Goal: Task Accomplishment & Management: Use online tool/utility

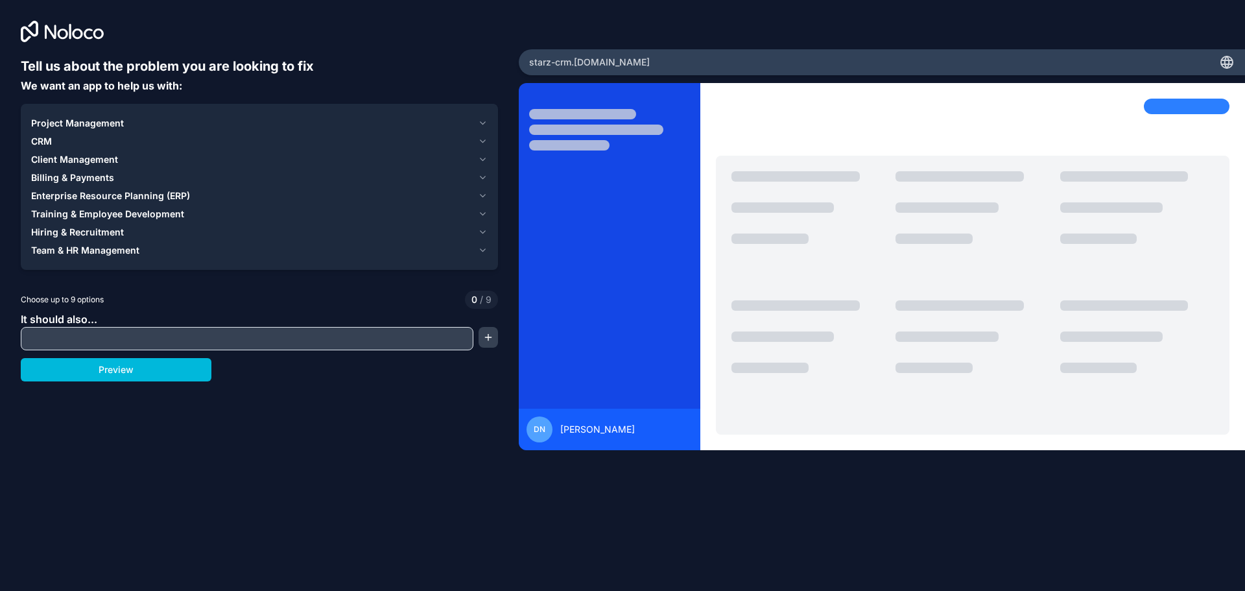
click at [485, 122] on icon "button" at bounding box center [482, 123] width 5 height 3
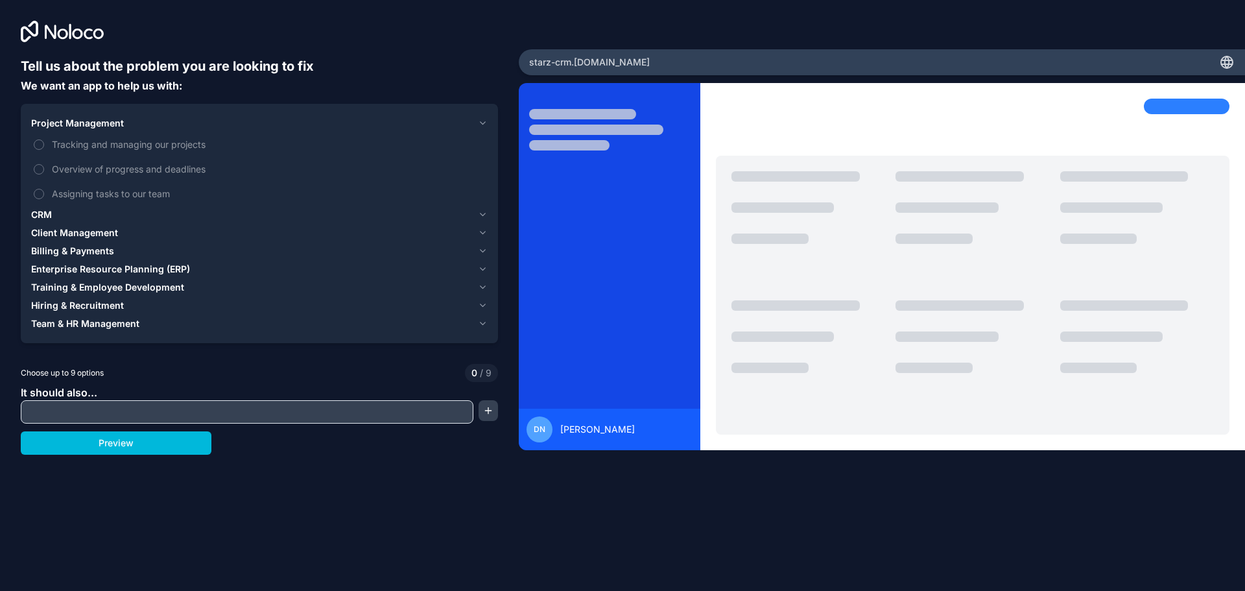
click at [485, 122] on icon "button" at bounding box center [482, 123] width 5 height 3
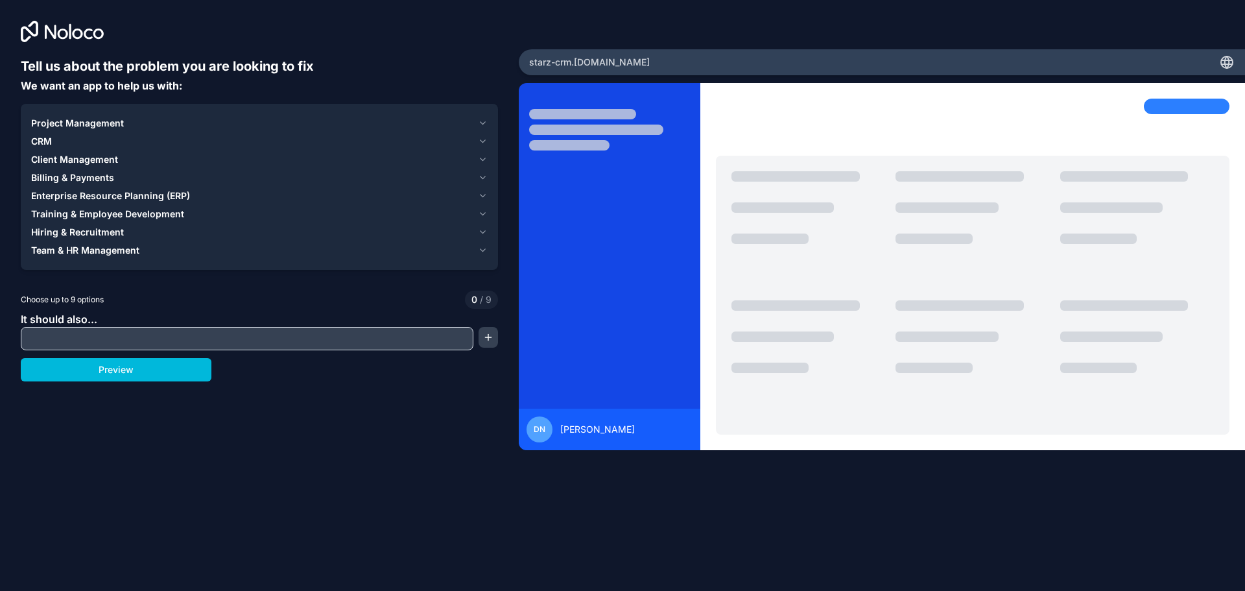
click at [923, 200] on div at bounding box center [973, 230] width 154 height 119
drag, startPoint x: 619, startPoint y: 213, endPoint x: 503, endPoint y: 224, distance: 116.7
click at [619, 210] on div at bounding box center [610, 275] width 182 height 352
click at [250, 201] on div "Enterprise Resource Planning (ERP)" at bounding box center [252, 195] width 442 height 13
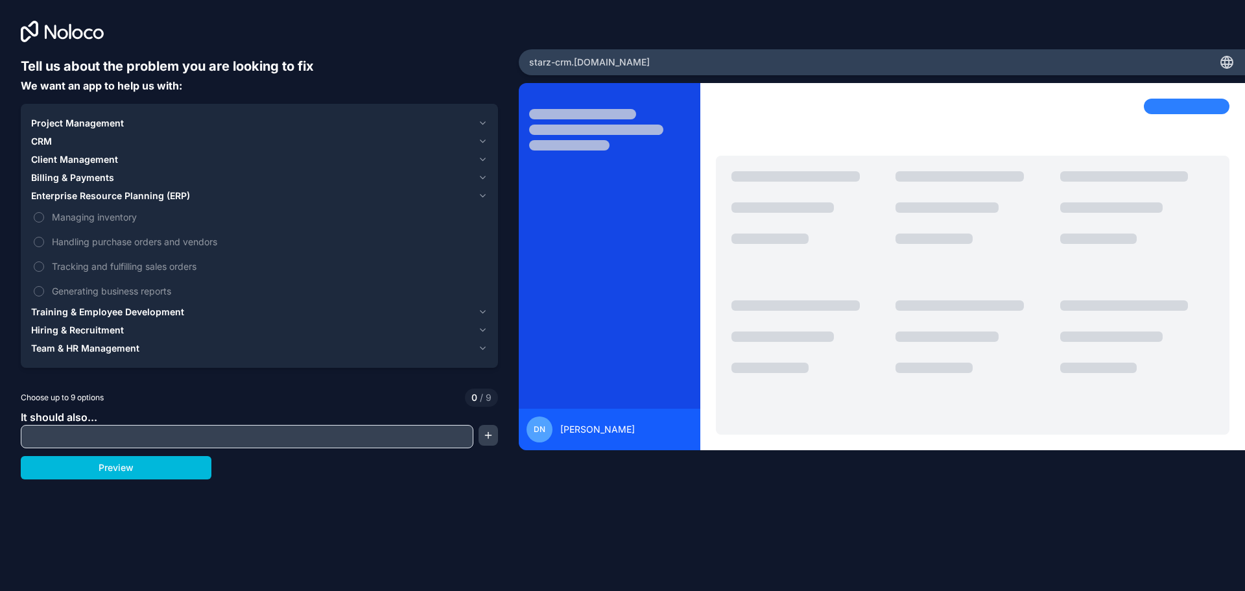
click at [45, 140] on span "CRM" at bounding box center [41, 141] width 21 height 13
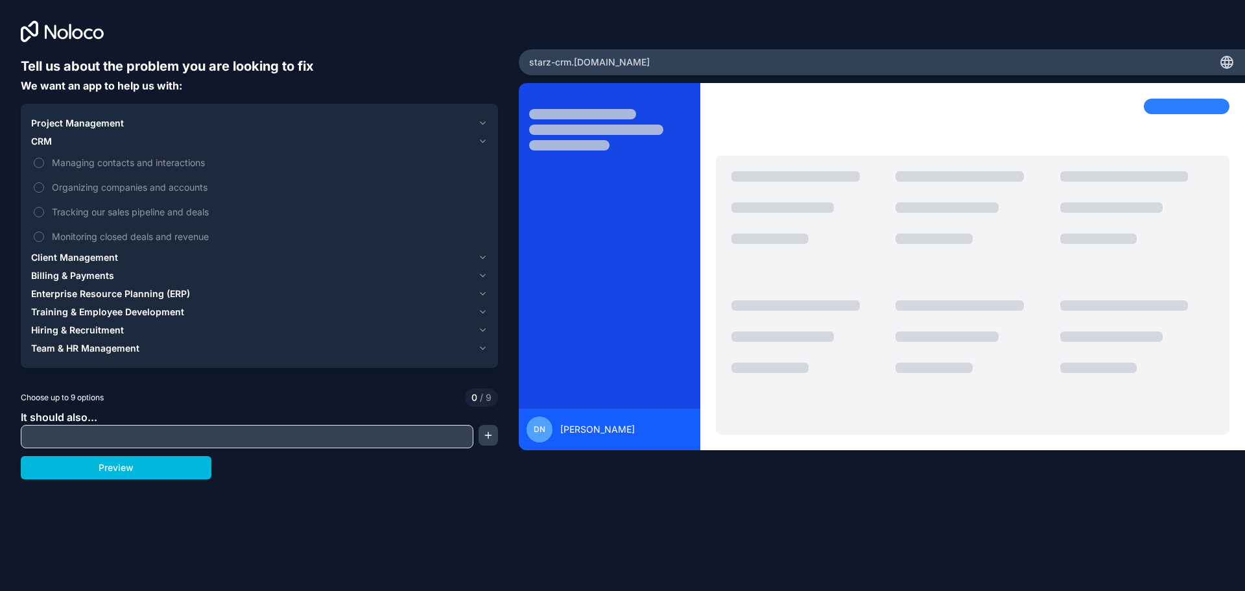
click at [36, 164] on button "Managing contacts and interactions" at bounding box center [39, 163] width 10 height 10
click at [35, 213] on button "Tracking our sales pipeline and deals" at bounding box center [39, 212] width 10 height 10
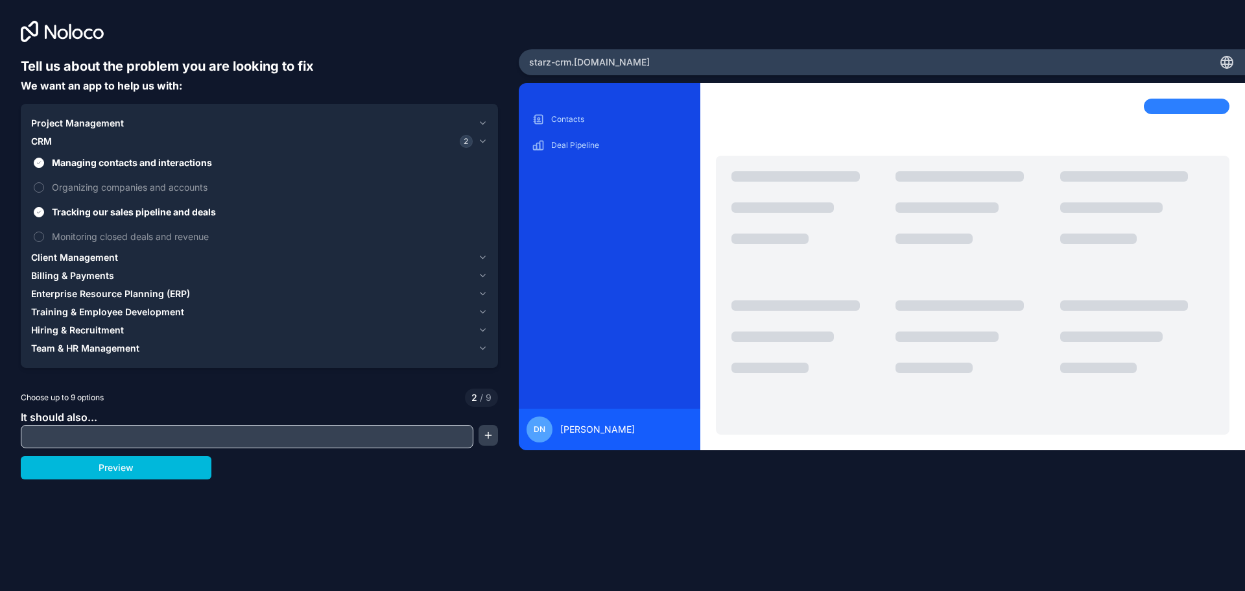
click at [38, 239] on button "Monitoring closed deals and revenue" at bounding box center [39, 237] width 10 height 10
click at [86, 258] on span "Client Management" at bounding box center [74, 257] width 87 height 13
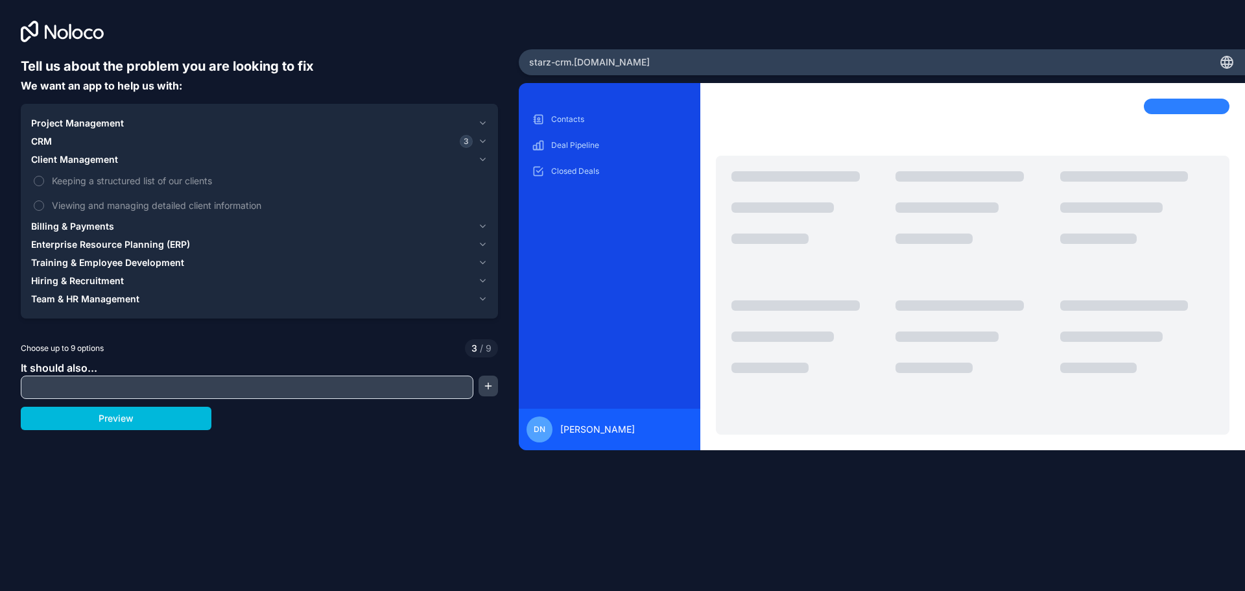
click at [44, 183] on label "Keeping a structured list of our clients" at bounding box center [259, 181] width 457 height 24
click at [44, 183] on button "Keeping a structured list of our clients" at bounding box center [39, 181] width 10 height 10
click at [45, 208] on label "Viewing and managing detailed client information" at bounding box center [259, 205] width 457 height 24
click at [44, 208] on button "Viewing and managing detailed client information" at bounding box center [39, 205] width 10 height 10
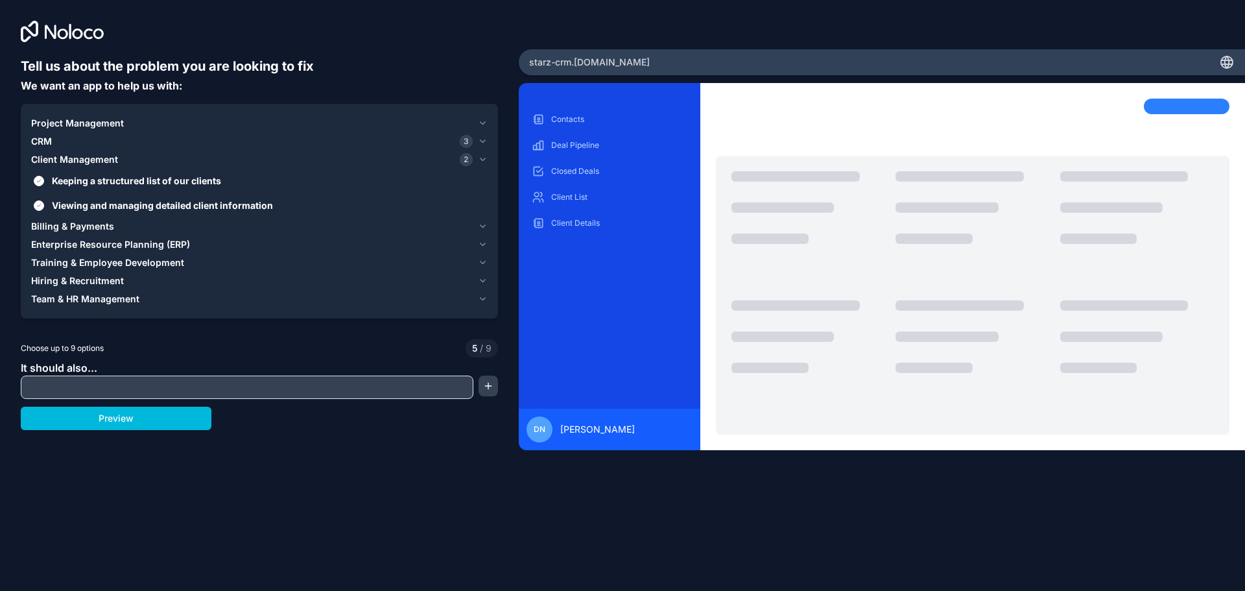
click at [49, 228] on span "Billing & Payments" at bounding box center [72, 226] width 83 height 13
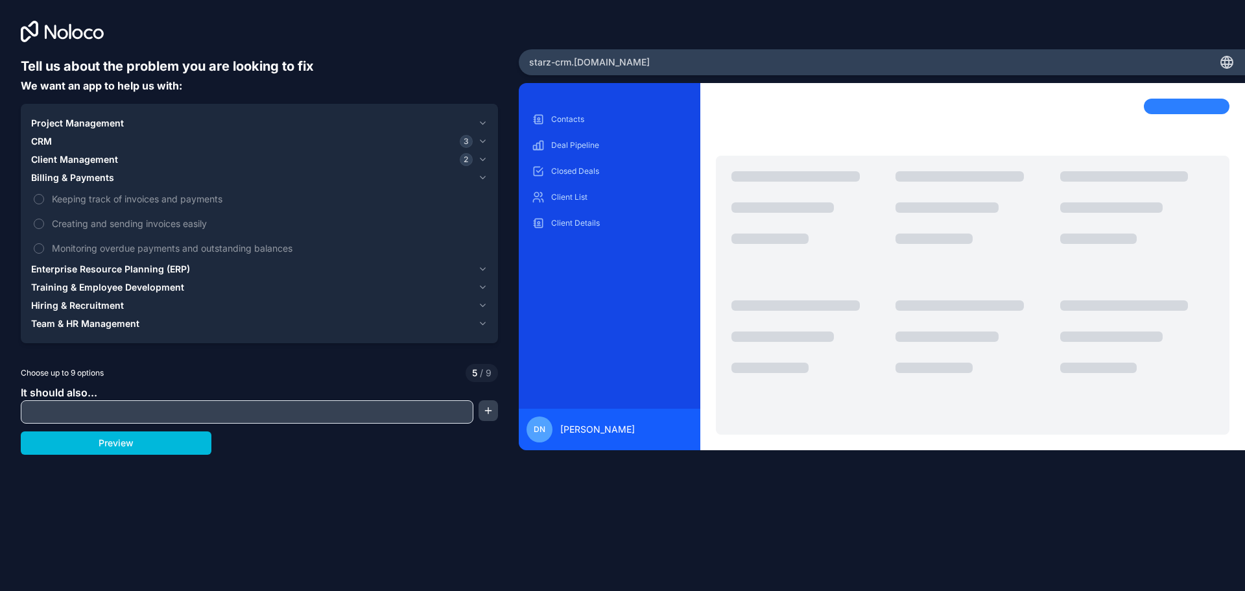
click at [39, 221] on button "Creating and sending invoices easily" at bounding box center [39, 224] width 10 height 10
click at [40, 248] on button "Monitoring overdue payments and outstanding balances" at bounding box center [39, 248] width 10 height 10
click at [40, 201] on button "Keeping track of invoices and payments" at bounding box center [39, 199] width 10 height 10
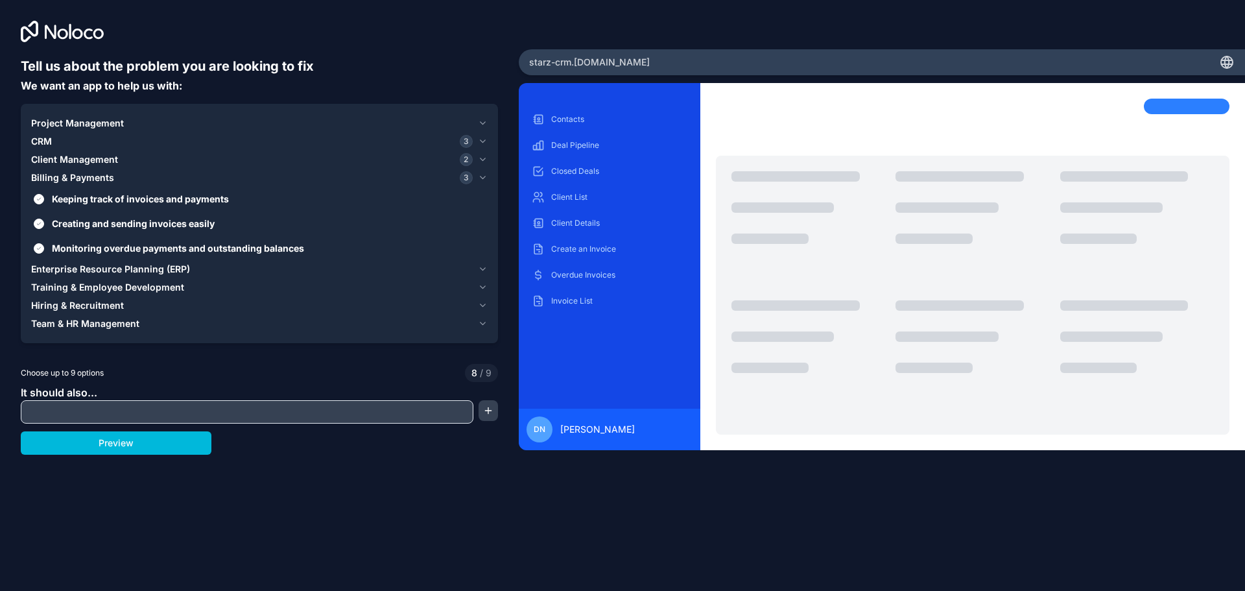
click at [86, 267] on span "Enterprise Resource Planning (ERP)" at bounding box center [110, 269] width 159 height 13
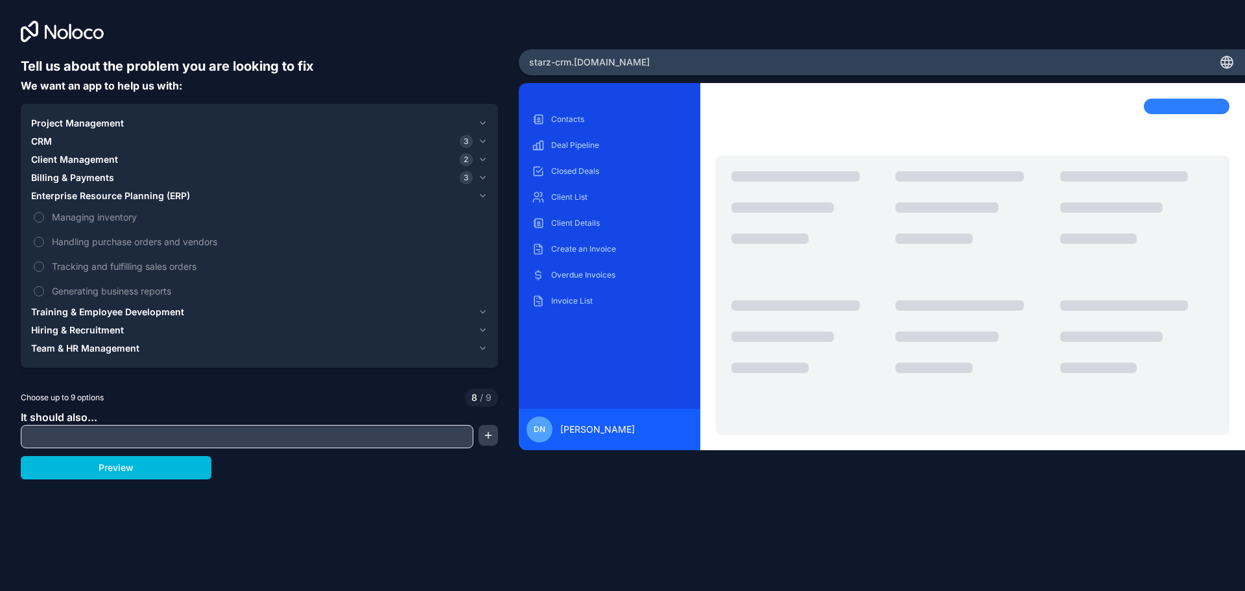
click at [42, 269] on button "Tracking and fulfilling sales orders" at bounding box center [39, 266] width 10 height 10
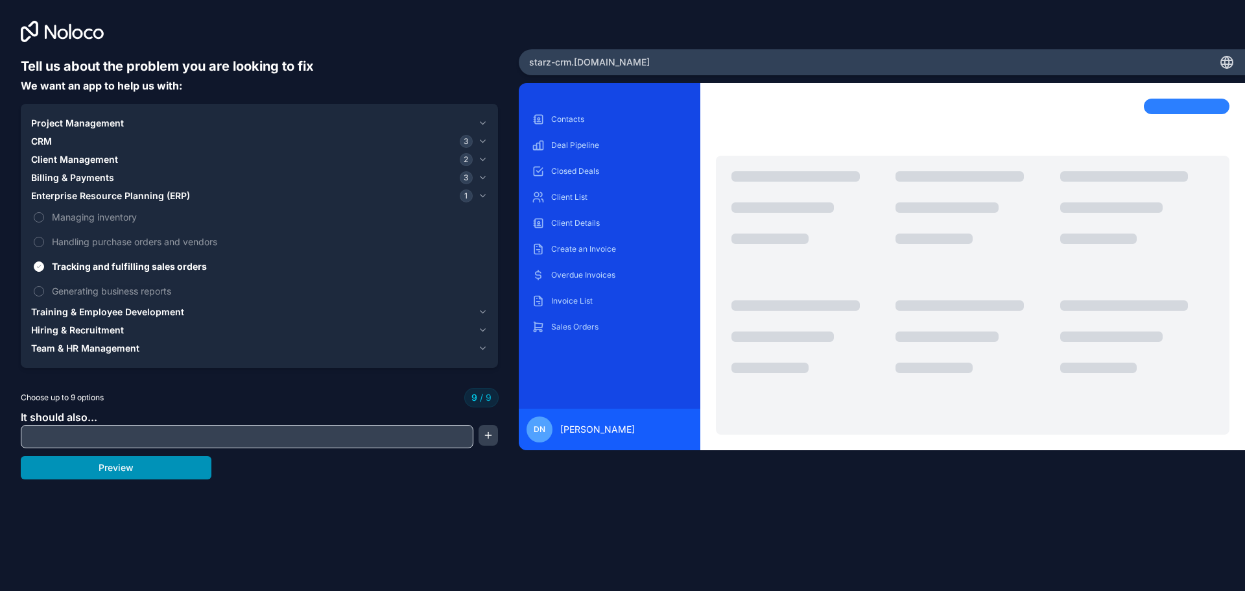
click at [103, 472] on button "Preview" at bounding box center [116, 467] width 191 height 23
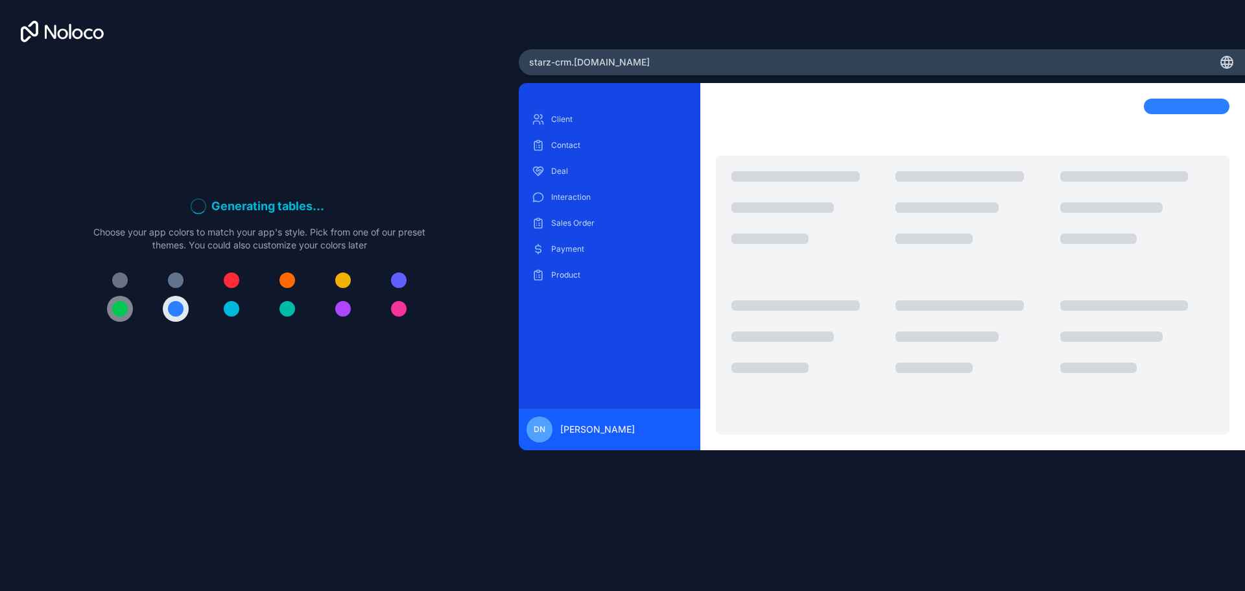
click at [121, 307] on div at bounding box center [120, 309] width 16 height 16
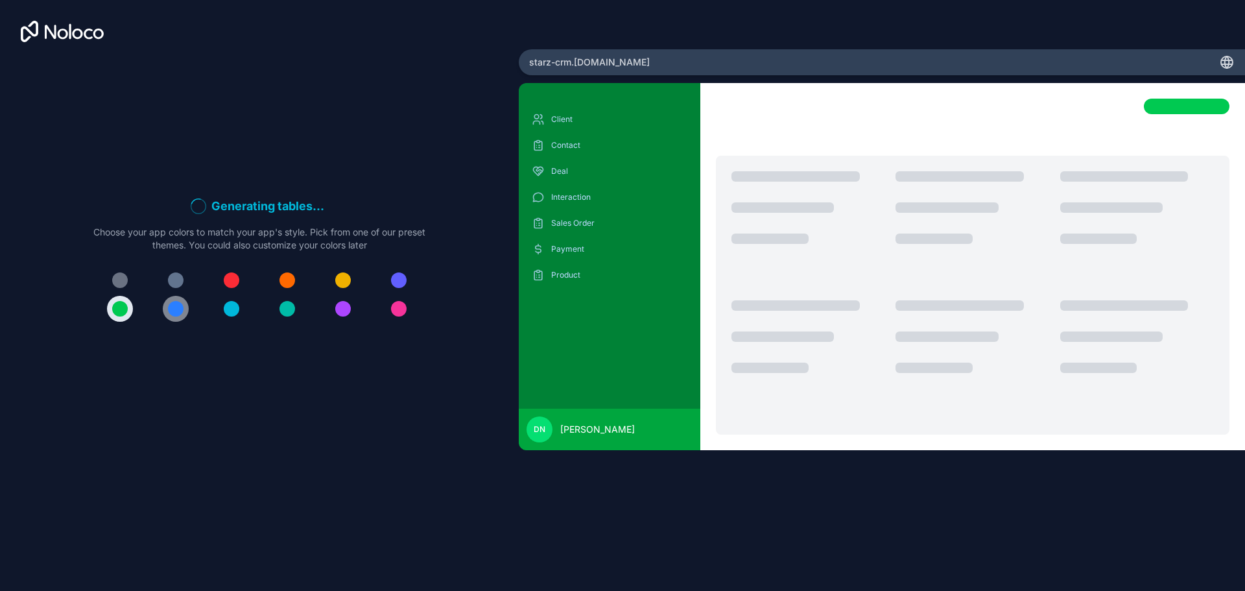
click at [174, 315] on div at bounding box center [176, 309] width 16 height 16
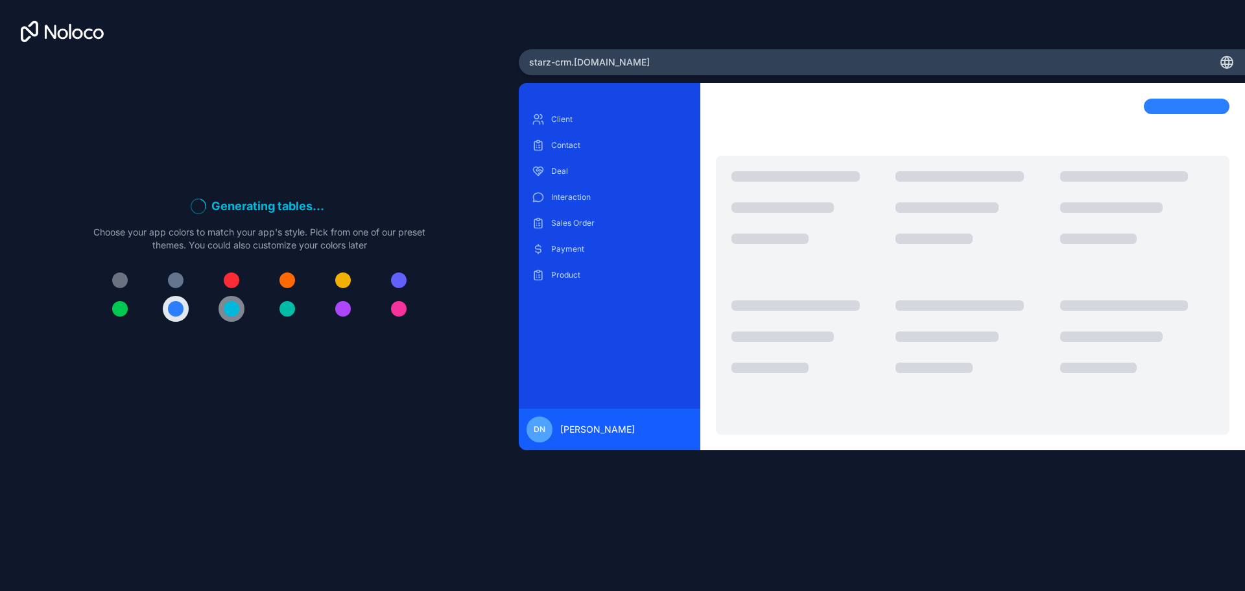
click at [231, 310] on div at bounding box center [232, 309] width 16 height 16
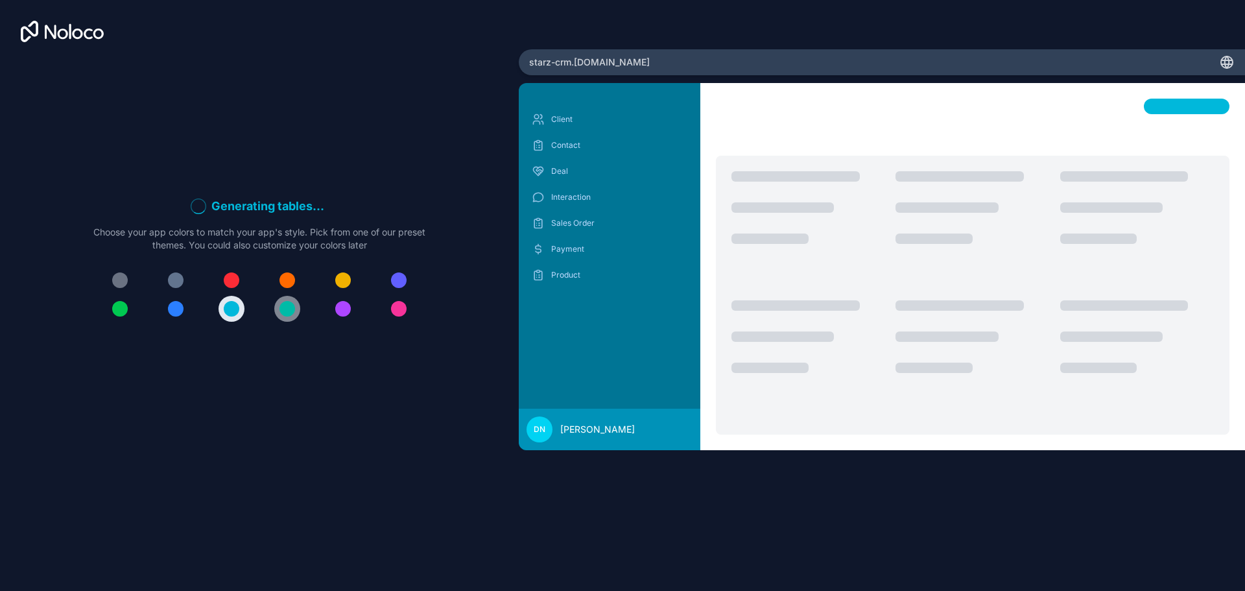
click at [285, 315] on div at bounding box center [288, 309] width 16 height 16
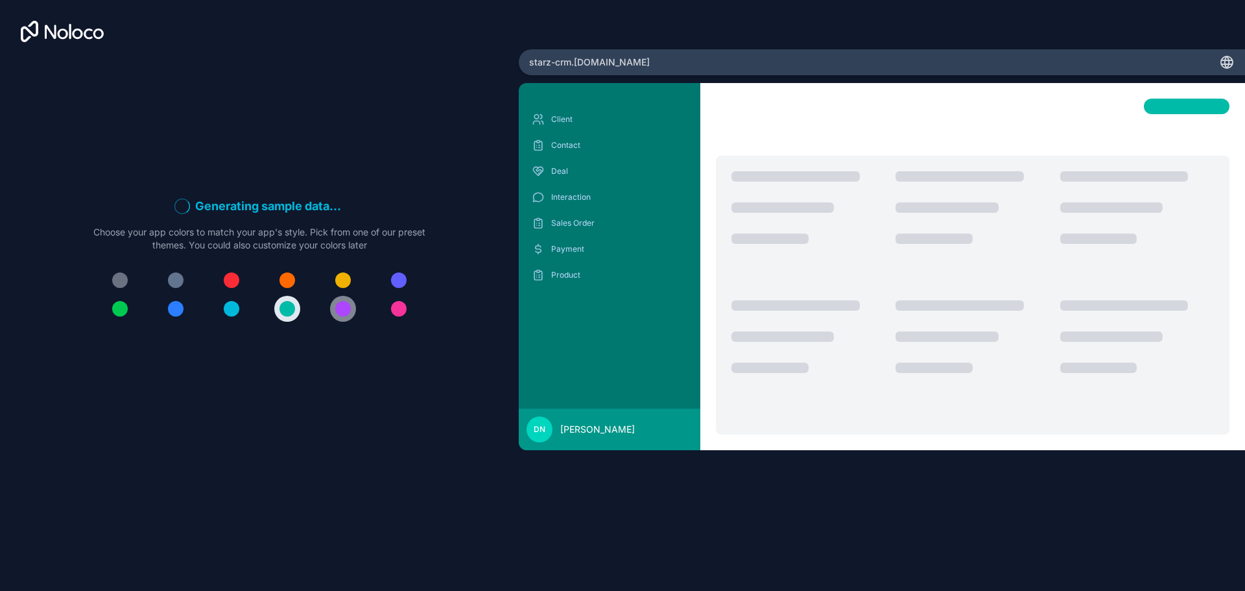
click at [342, 315] on div at bounding box center [343, 309] width 16 height 16
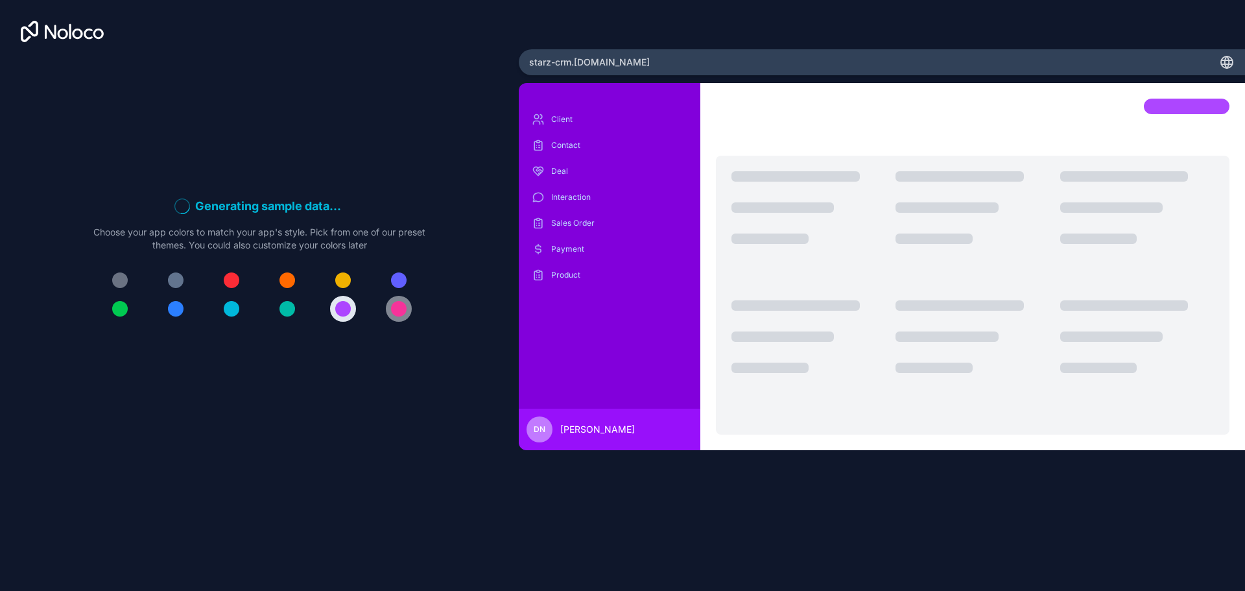
click at [395, 313] on div at bounding box center [399, 309] width 16 height 16
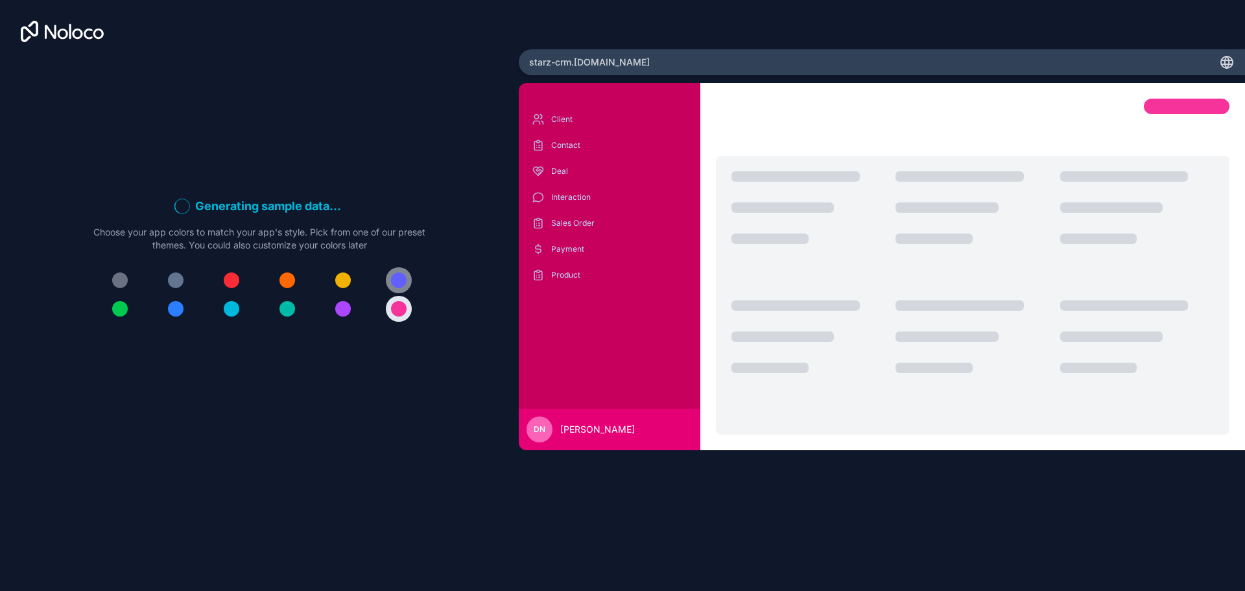
click at [402, 278] on div at bounding box center [399, 280] width 16 height 16
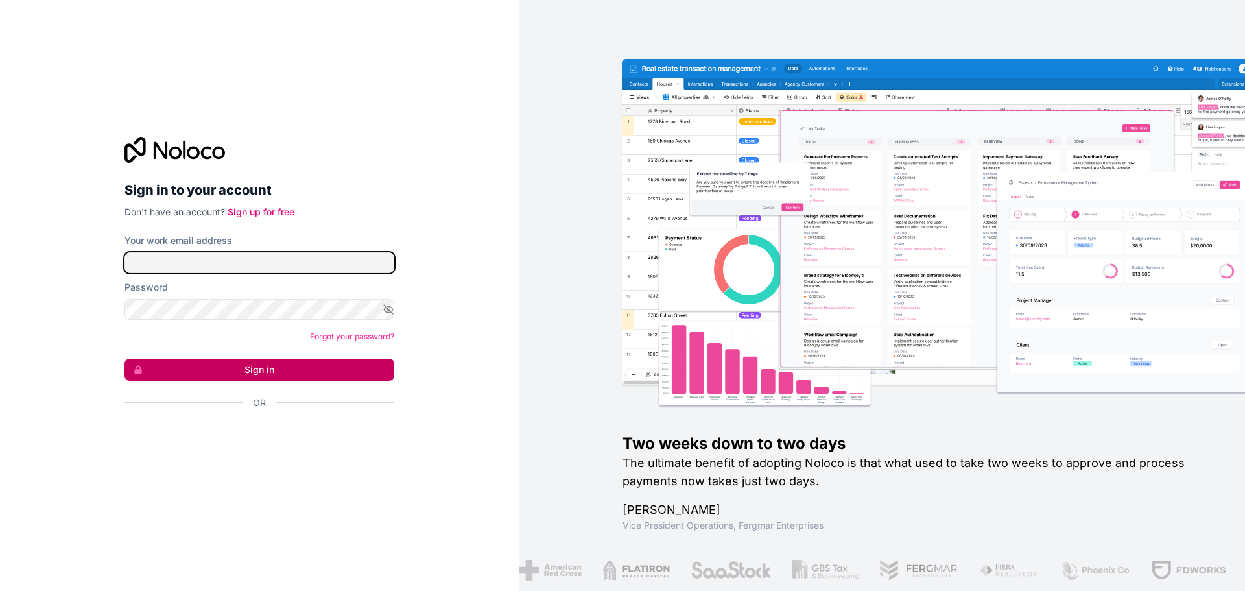
type input "[EMAIL_ADDRESS][DOMAIN_NAME]"
click at [202, 367] on button "Sign in" at bounding box center [260, 370] width 270 height 22
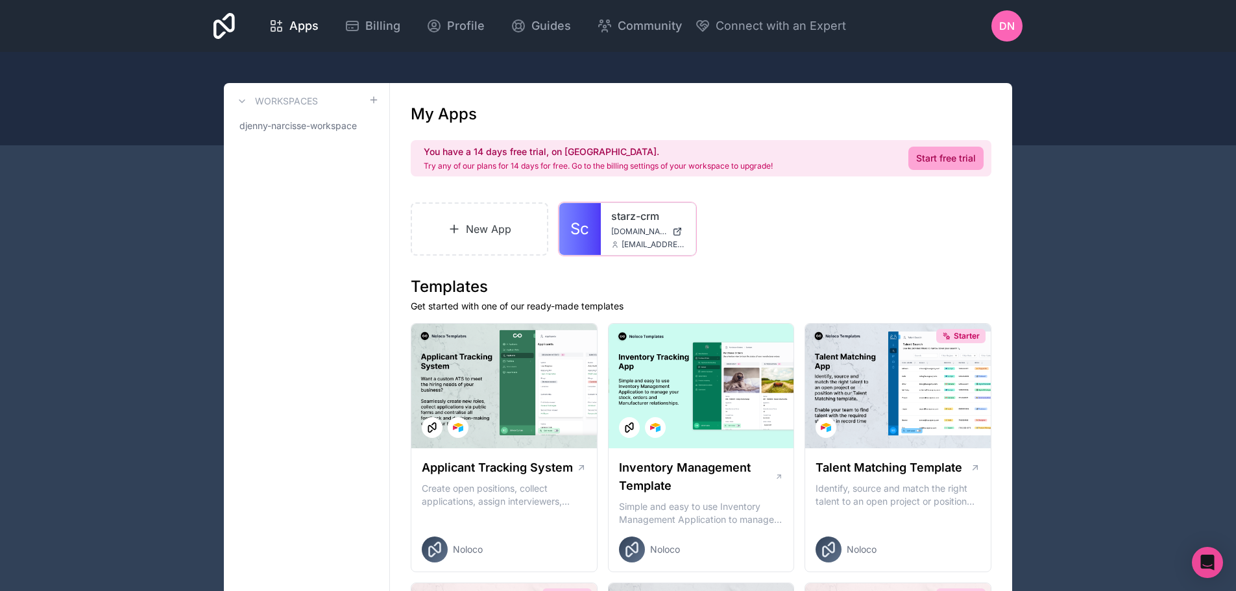
click at [627, 238] on div "starz-crm [DOMAIN_NAME] [EMAIL_ADDRESS][DOMAIN_NAME]" at bounding box center [648, 229] width 95 height 52
click at [0, 0] on icon at bounding box center [0, 0] width 0 height 0
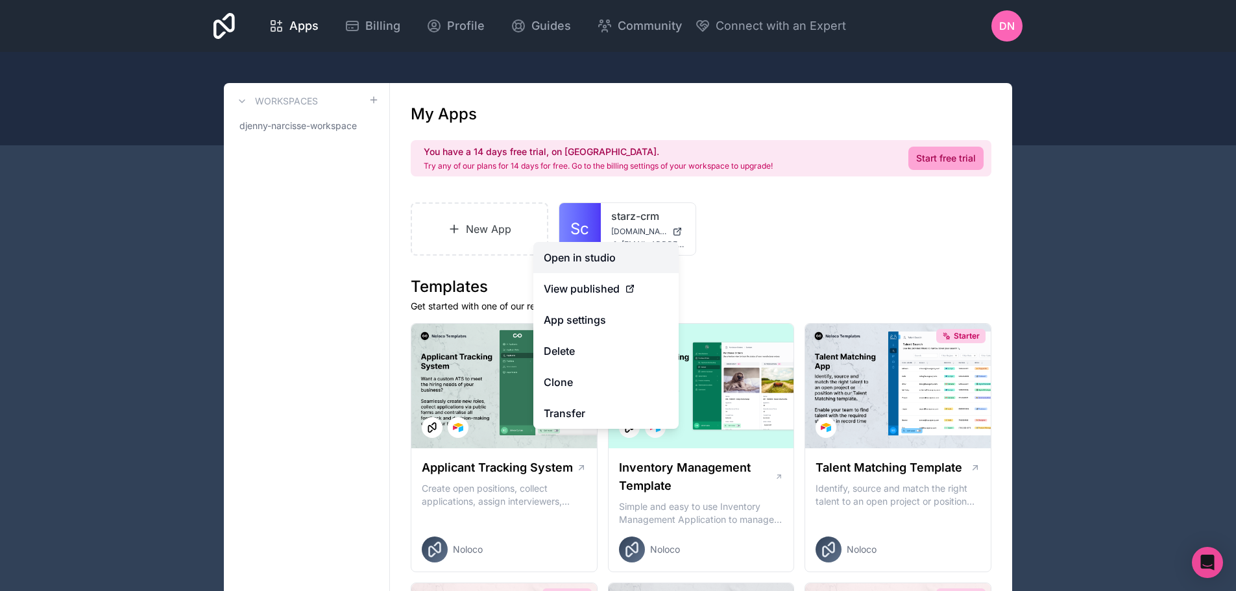
click at [629, 252] on link "Open in studio" at bounding box center [605, 257] width 145 height 31
